Goal: Navigation & Orientation: Find specific page/section

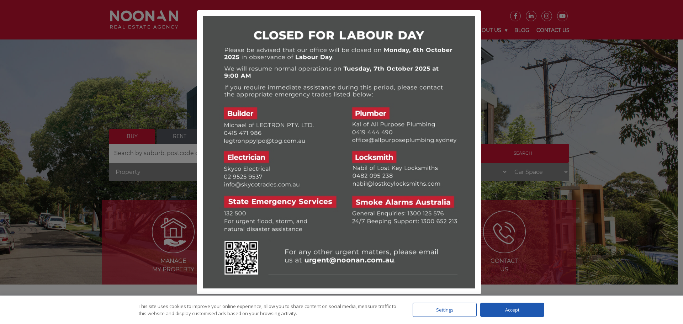
click at [527, 120] on div at bounding box center [341, 162] width 683 height 324
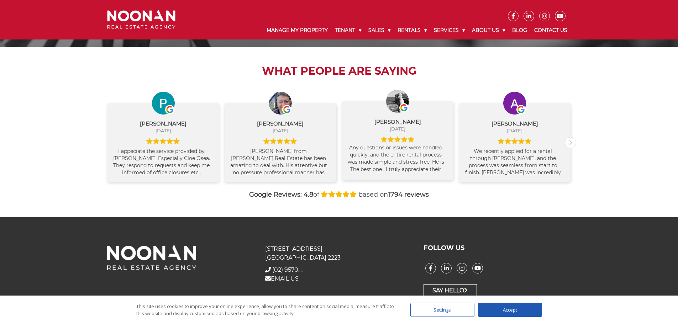
scroll to position [36, 0]
click at [495, 309] on div "Accept" at bounding box center [510, 310] width 64 height 14
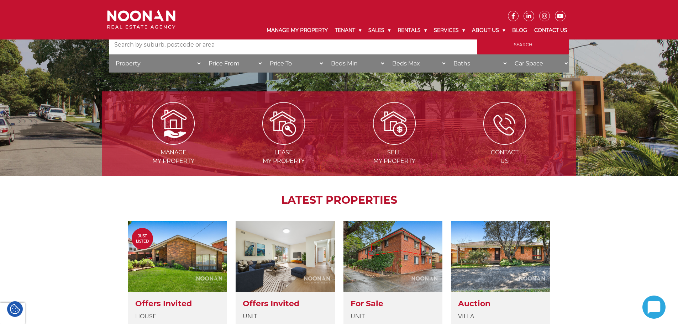
scroll to position [0, 0]
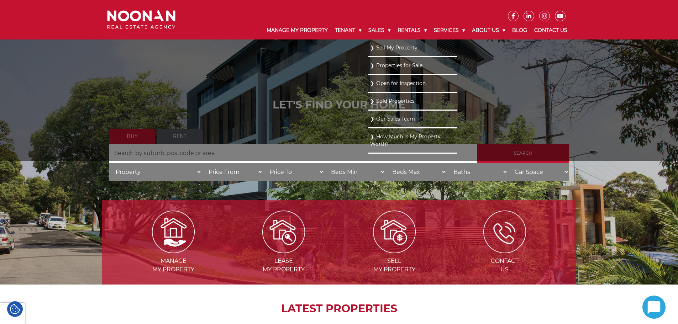
click at [374, 65] on link "Properties for Sale" at bounding box center [412, 66] width 85 height 10
